Goal: Information Seeking & Learning: Understand process/instructions

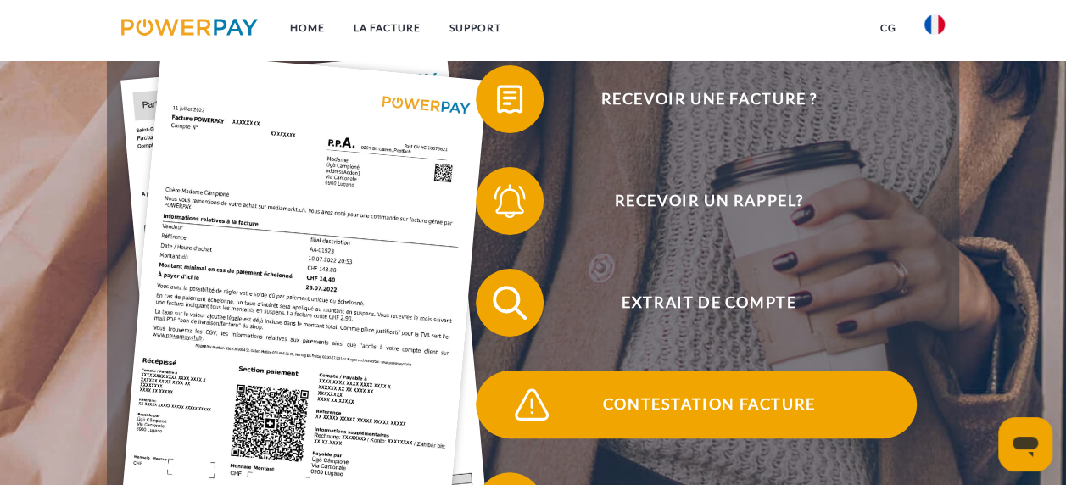
scroll to position [424, 0]
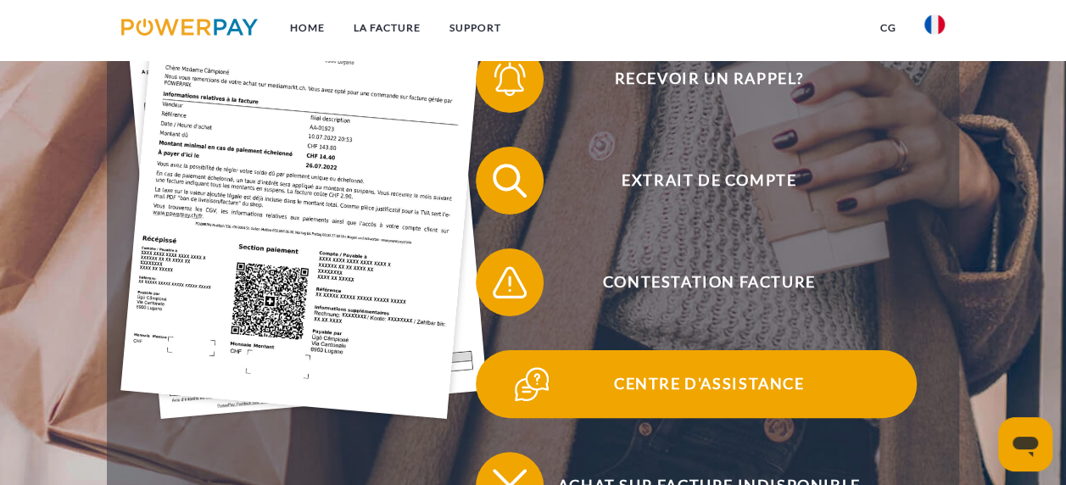
click at [714, 384] on span "Centre d'assistance" at bounding box center [708, 384] width 415 height 68
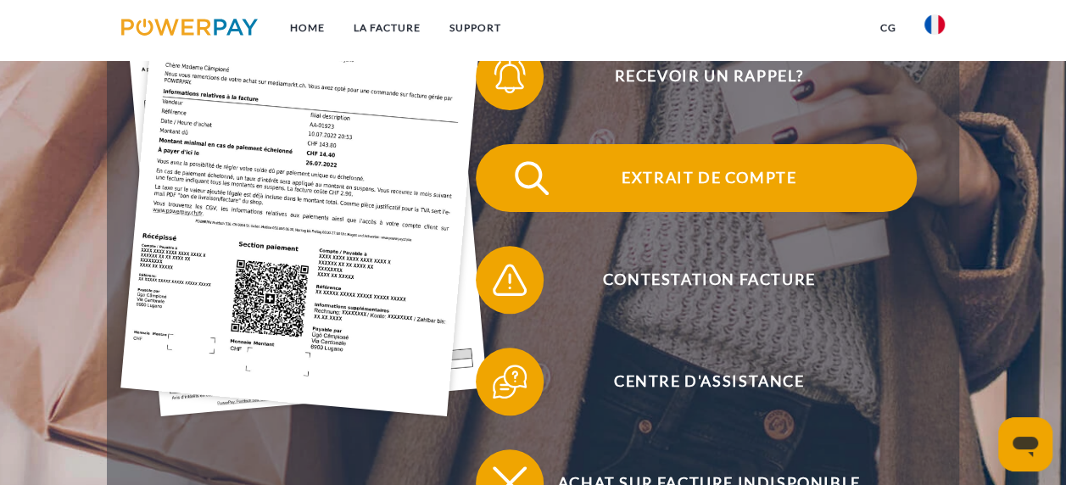
scroll to position [424, 0]
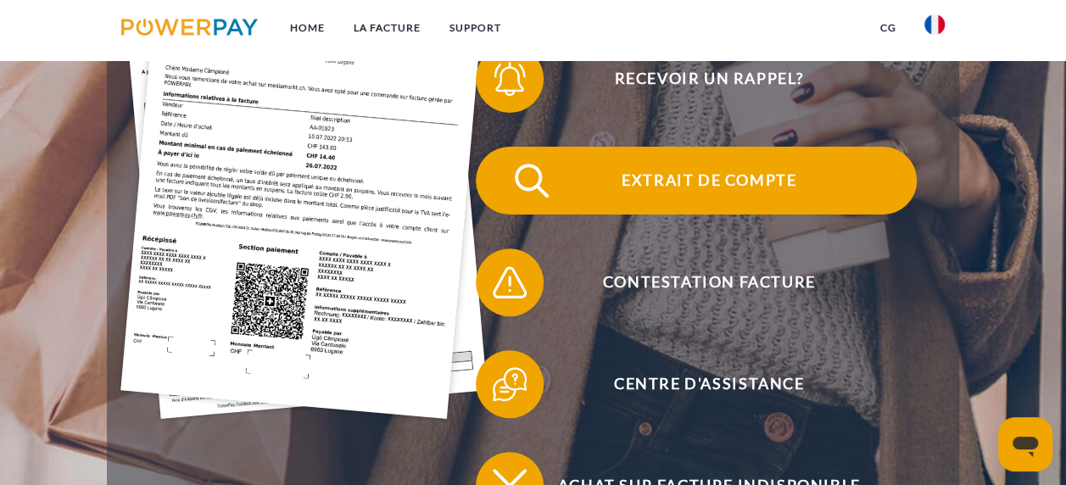
click at [641, 183] on span "Extrait de compte" at bounding box center [708, 181] width 415 height 68
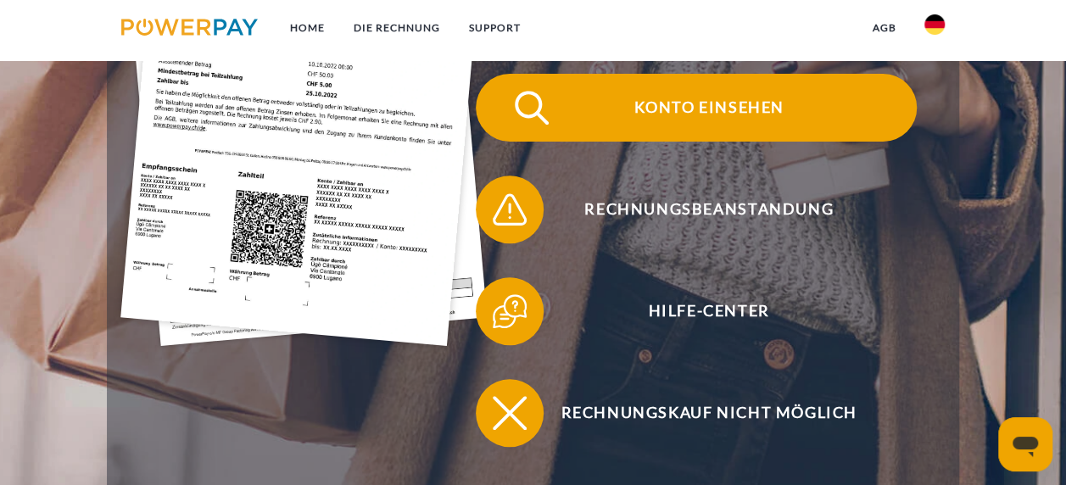
scroll to position [509, 0]
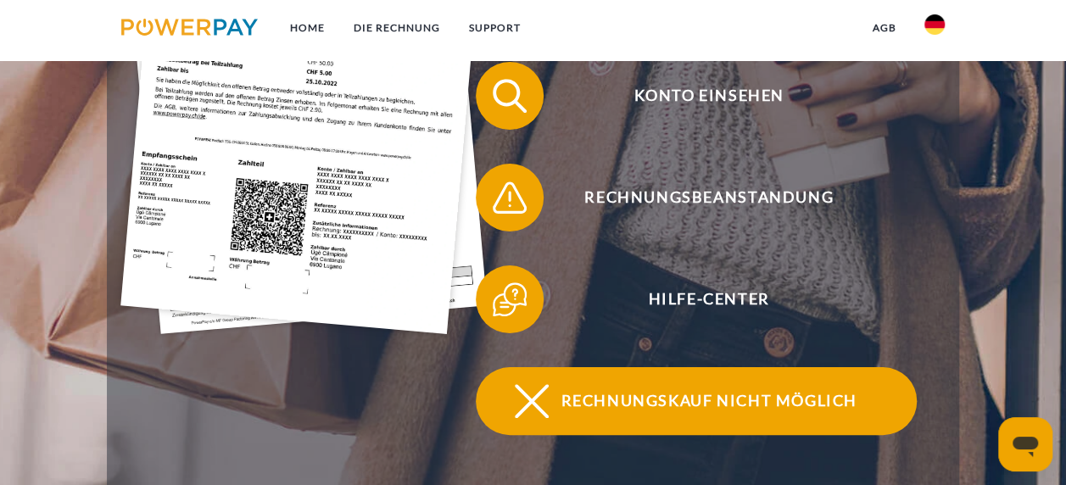
click at [688, 404] on span "Rechnungskauf nicht möglich" at bounding box center [708, 401] width 415 height 68
